Goal: Use online tool/utility

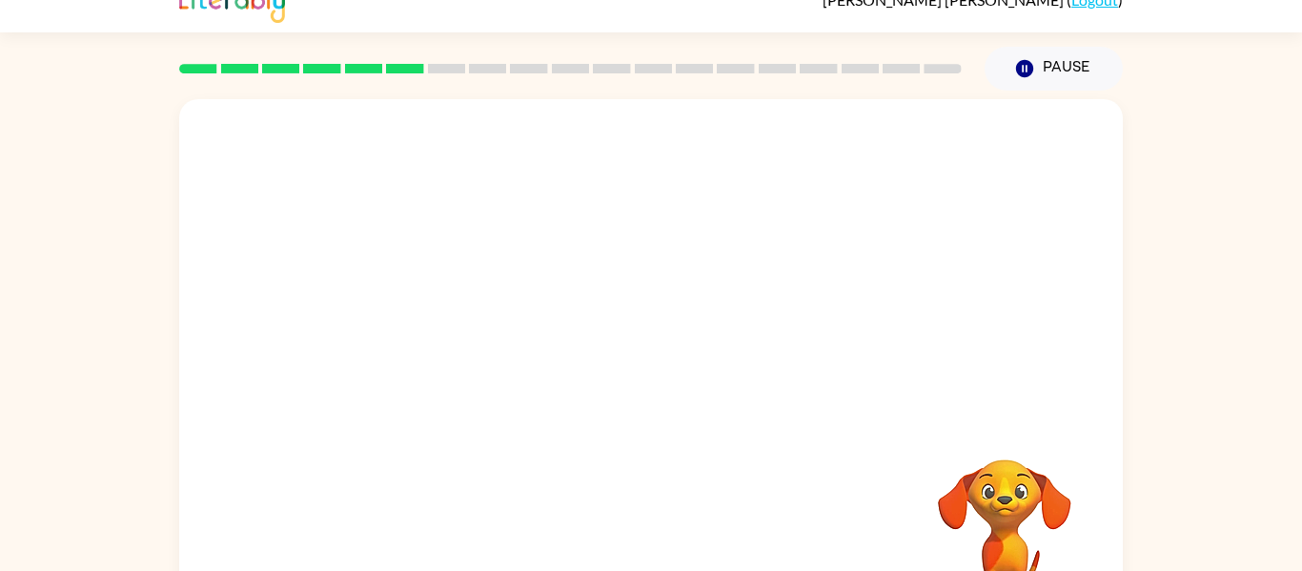
scroll to position [80, 0]
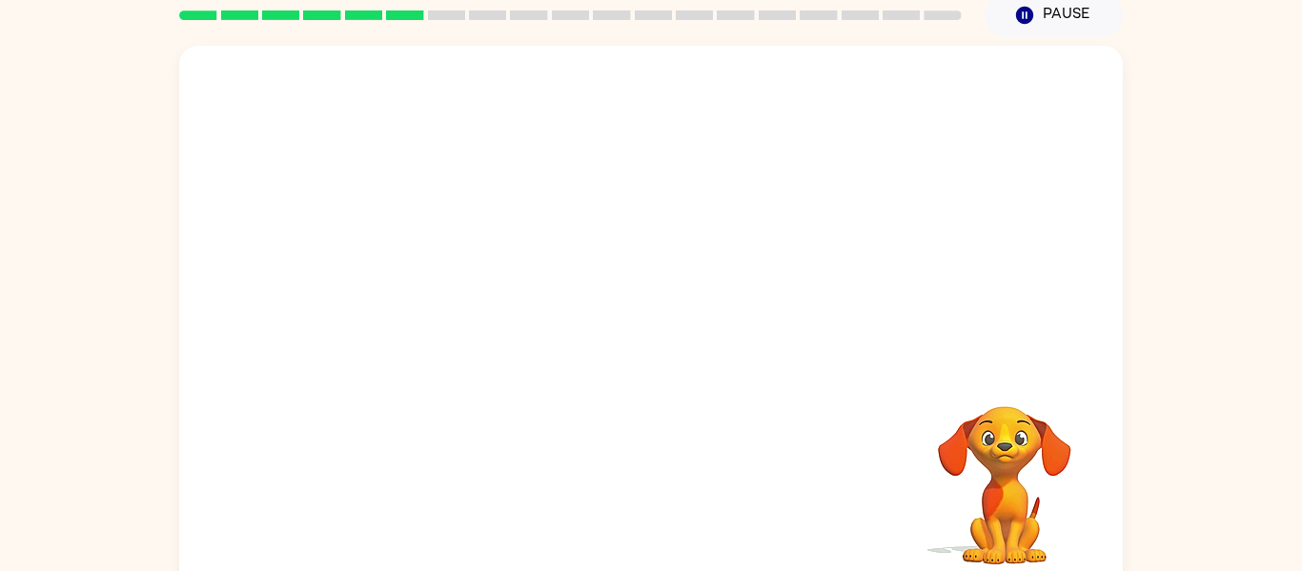
click at [996, 190] on div at bounding box center [651, 206] width 944 height 320
click at [662, 314] on icon "button" at bounding box center [651, 327] width 33 height 33
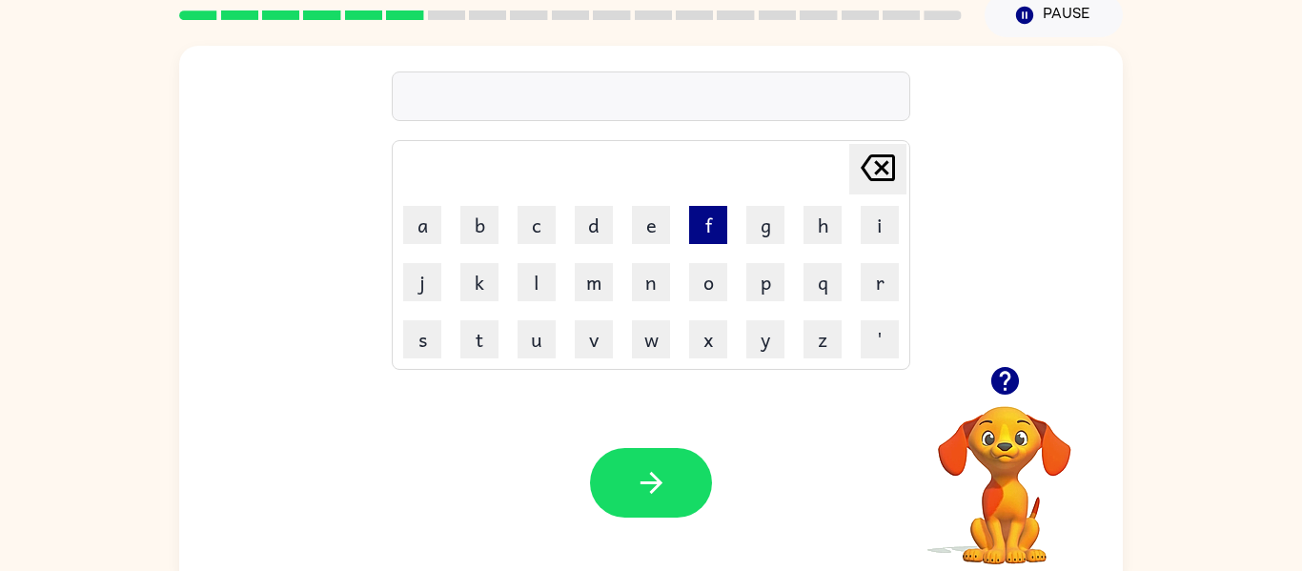
click at [711, 232] on button "f" at bounding box center [708, 225] width 38 height 38
click at [661, 224] on button "e" at bounding box center [651, 225] width 38 height 38
click at [601, 208] on button "d" at bounding box center [594, 225] width 38 height 38
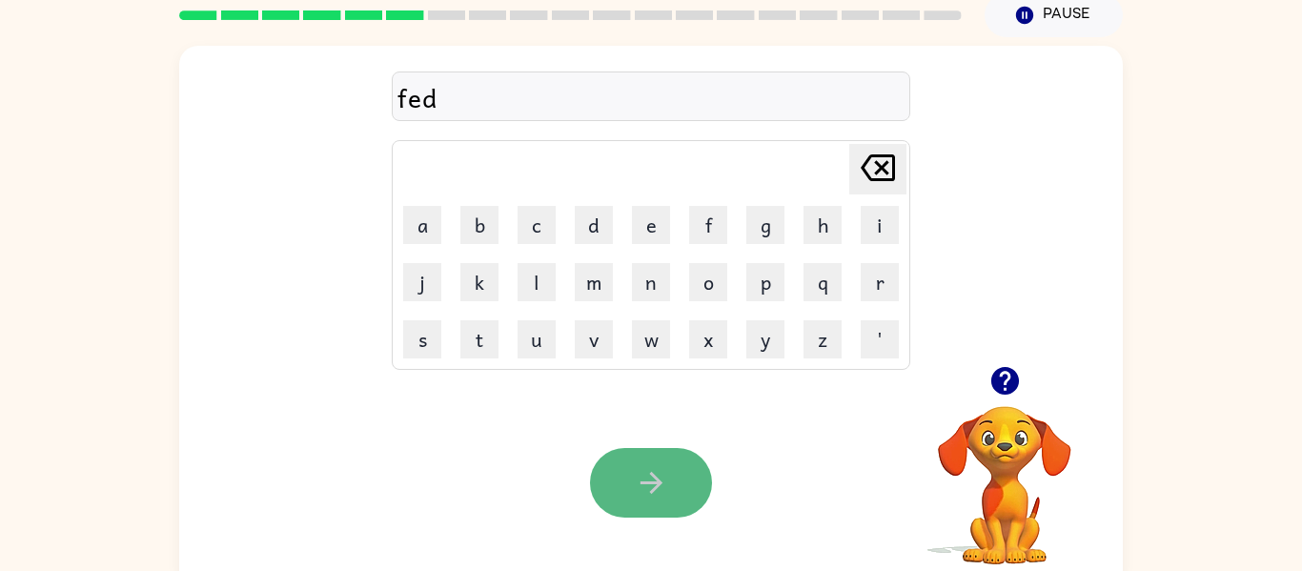
click at [670, 480] on button "button" at bounding box center [651, 483] width 122 height 70
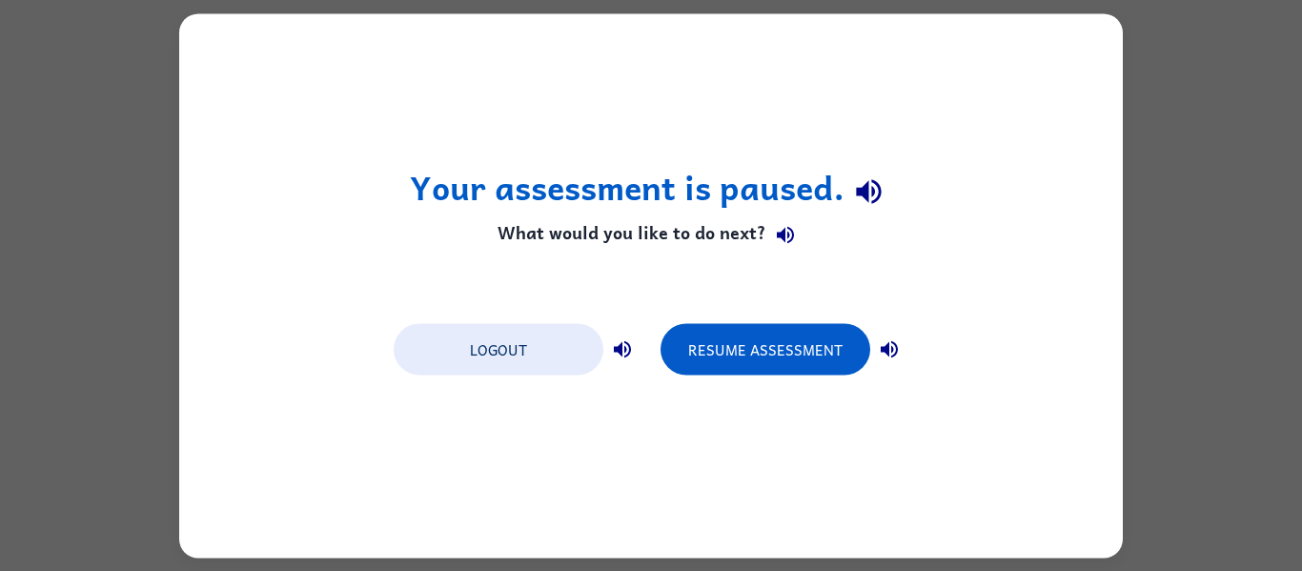
scroll to position [0, 0]
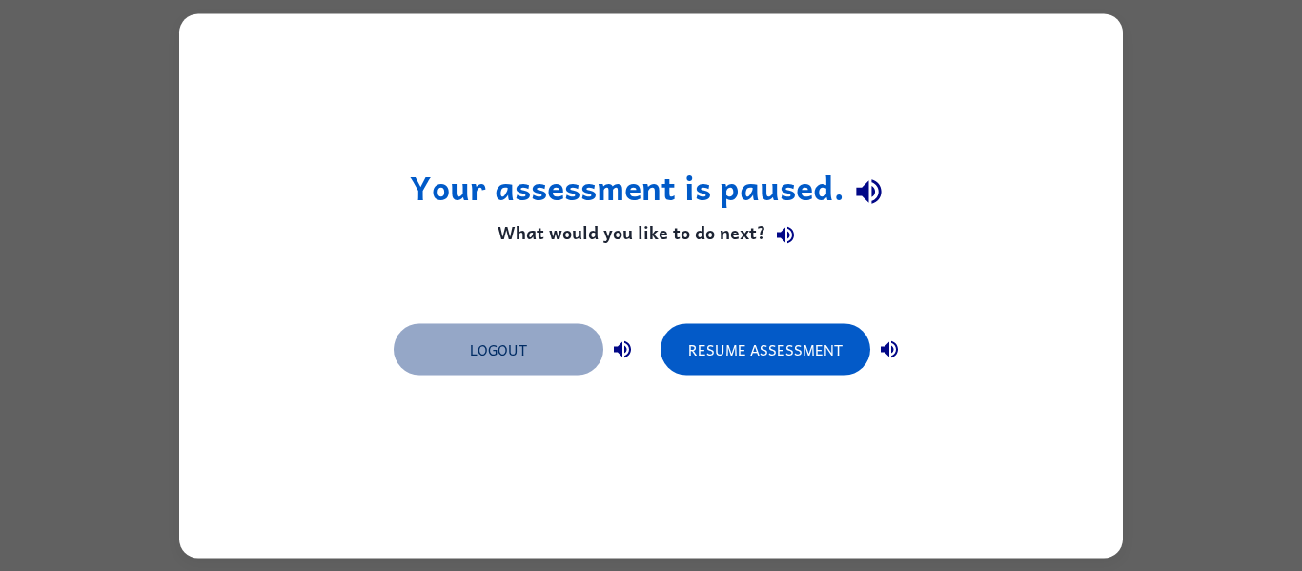
click at [524, 347] on button "Logout" at bounding box center [499, 348] width 210 height 51
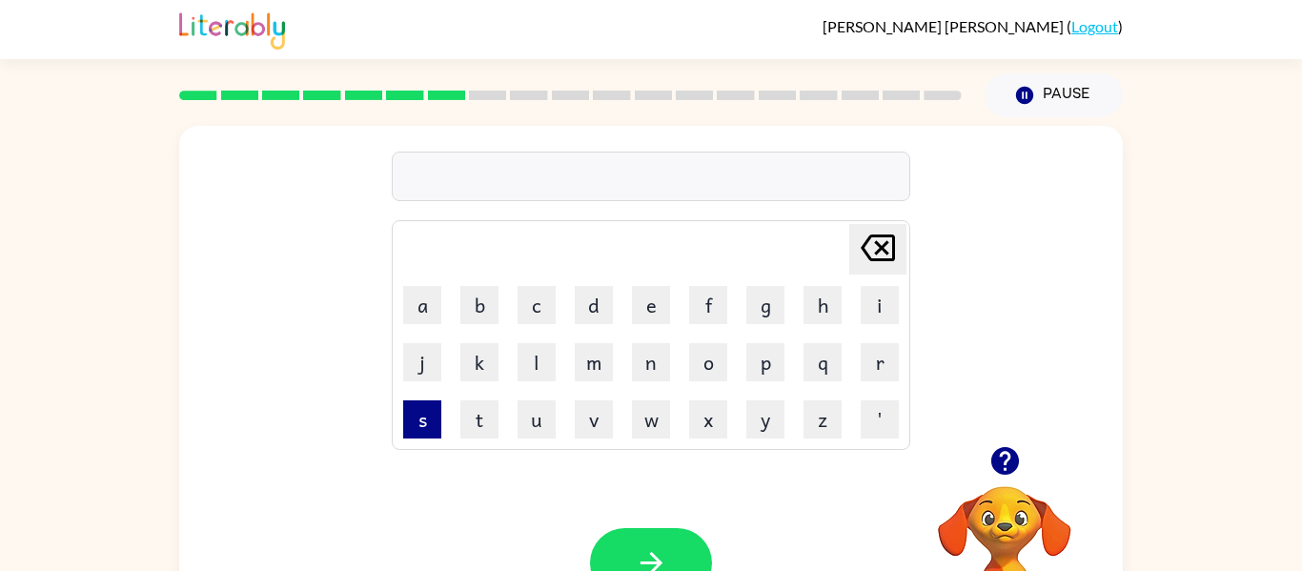
click at [411, 435] on button "s" at bounding box center [422, 419] width 38 height 38
click at [756, 369] on button "p" at bounding box center [765, 362] width 38 height 38
click at [1000, 475] on icon "button" at bounding box center [1005, 460] width 33 height 33
click at [545, 417] on button "u" at bounding box center [537, 419] width 38 height 38
click at [489, 416] on button "t" at bounding box center [479, 419] width 38 height 38
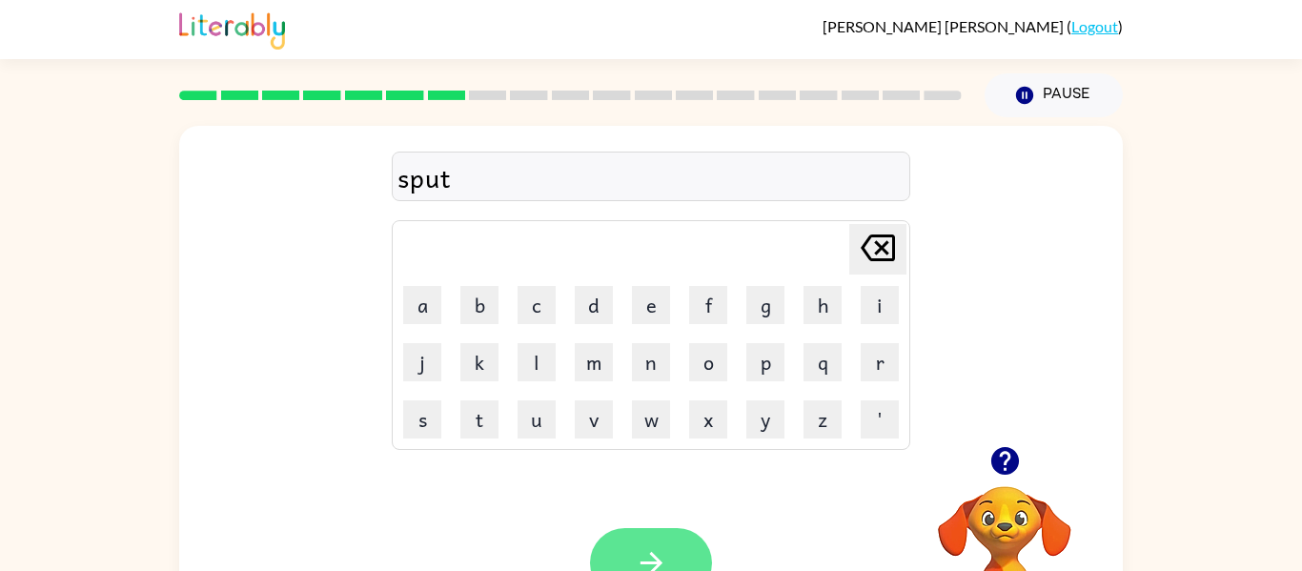
click at [666, 540] on button "button" at bounding box center [651, 563] width 122 height 70
